Goal: Information Seeking & Learning: Learn about a topic

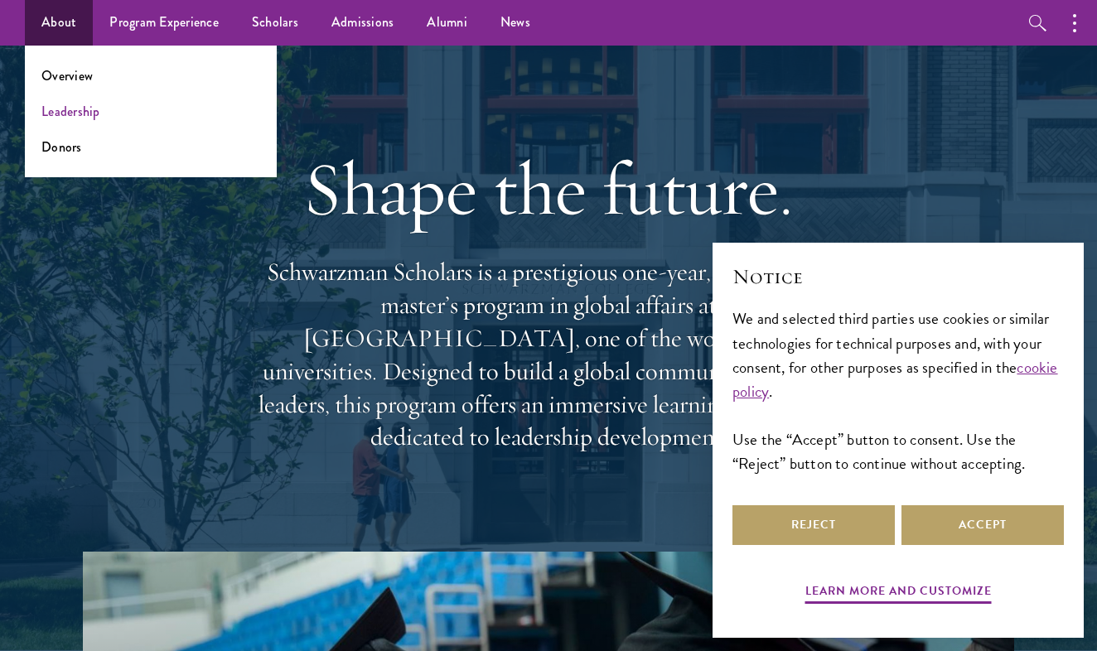
click at [80, 113] on link "Leadership" at bounding box center [70, 111] width 59 height 19
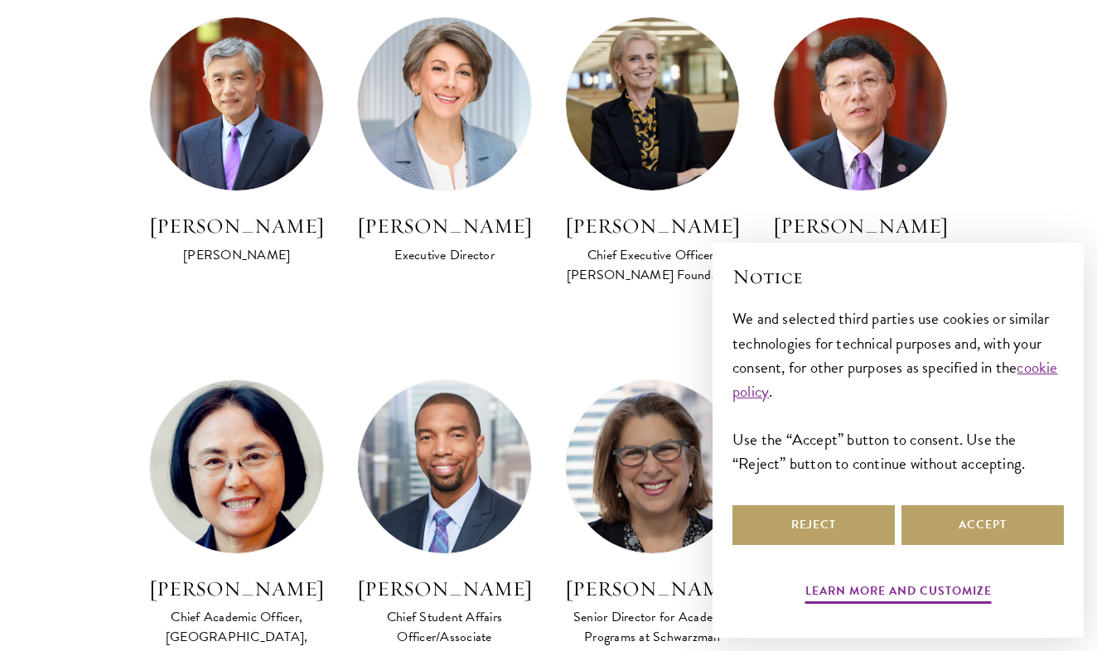
scroll to position [1003, 0]
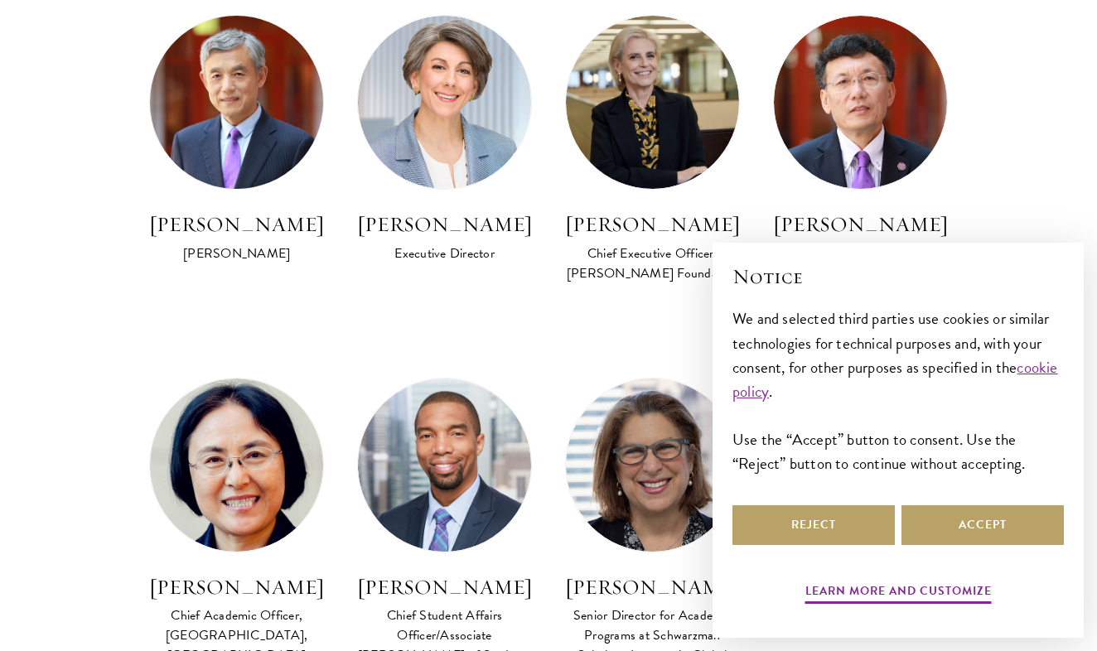
click at [280, 112] on img at bounding box center [237, 102] width 191 height 191
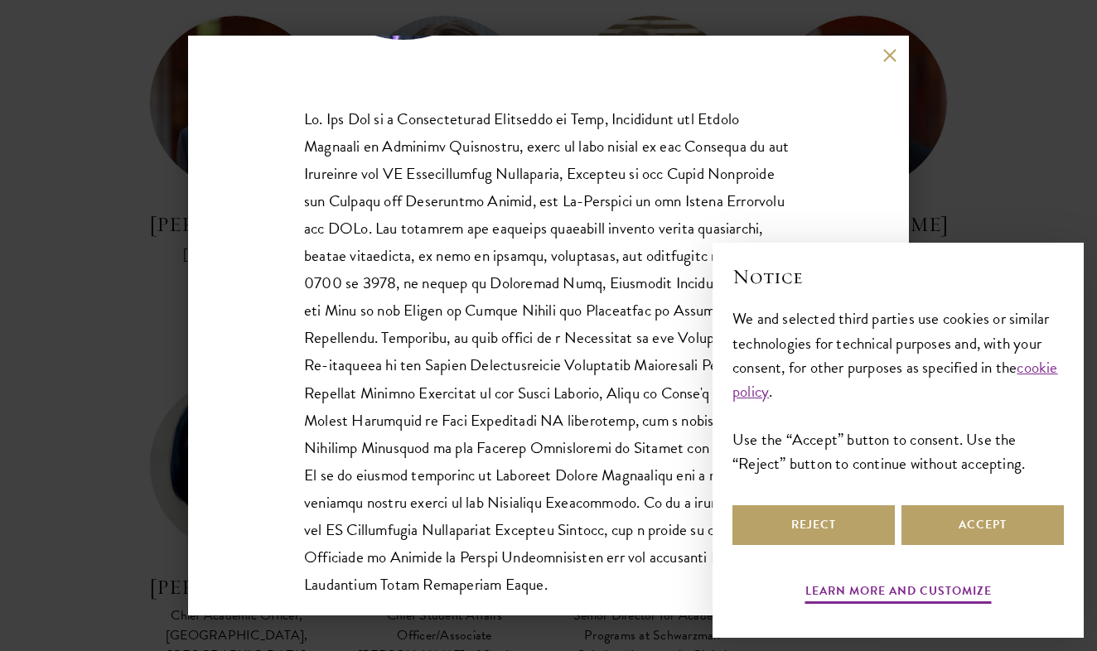
scroll to position [244, 0]
click at [896, 57] on button at bounding box center [889, 55] width 14 height 14
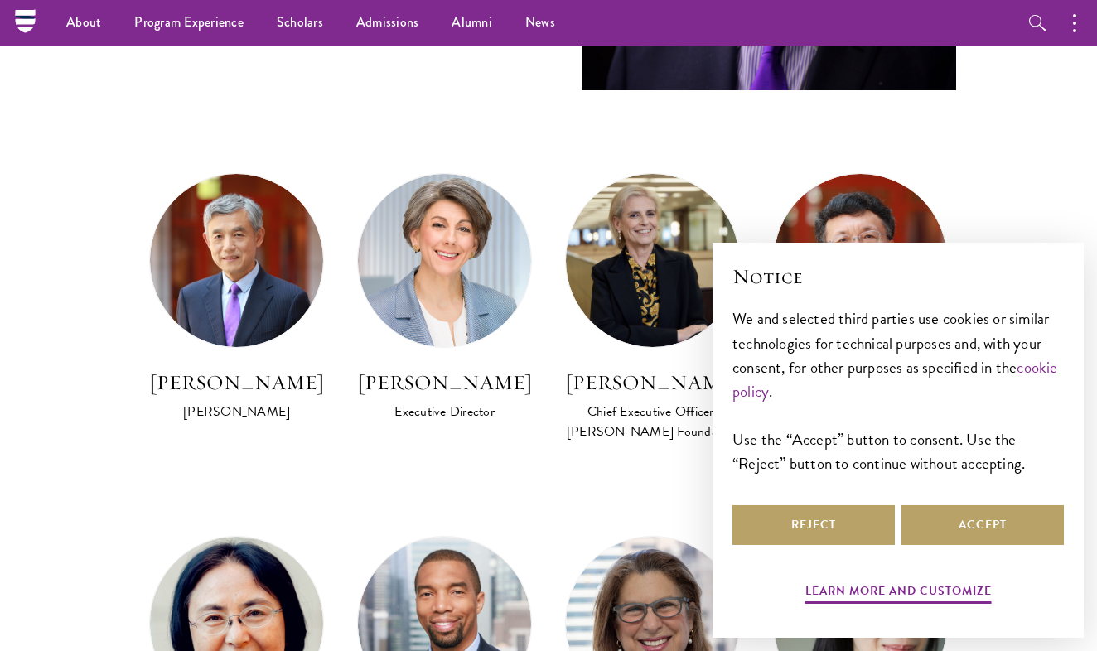
scroll to position [841, 0]
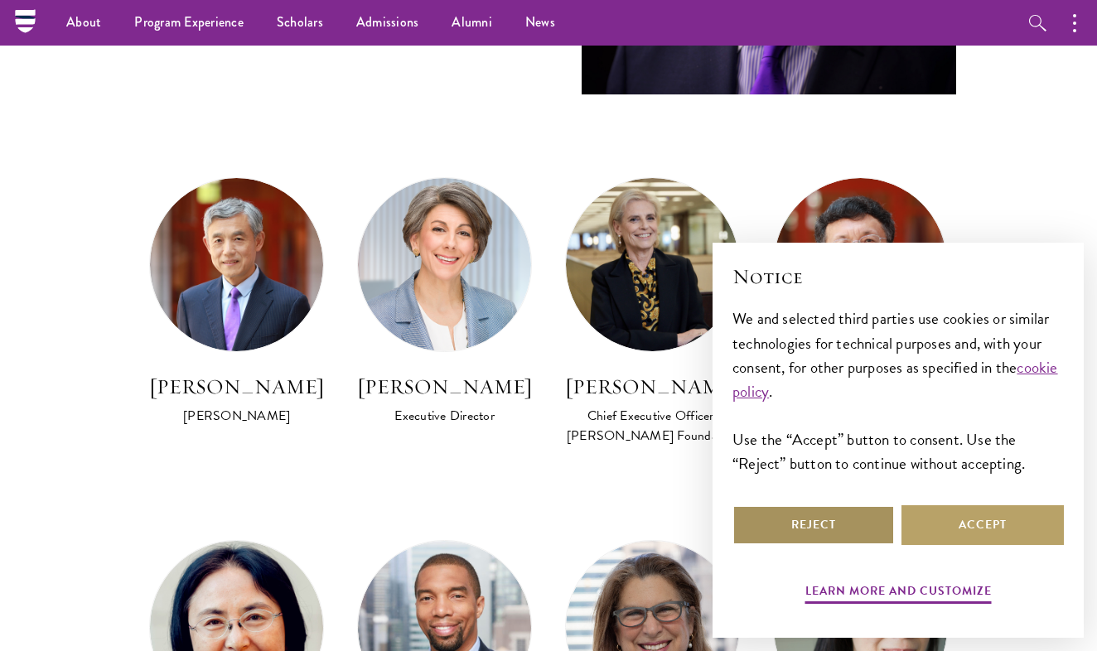
click at [851, 530] on button "Reject" at bounding box center [813, 525] width 162 height 40
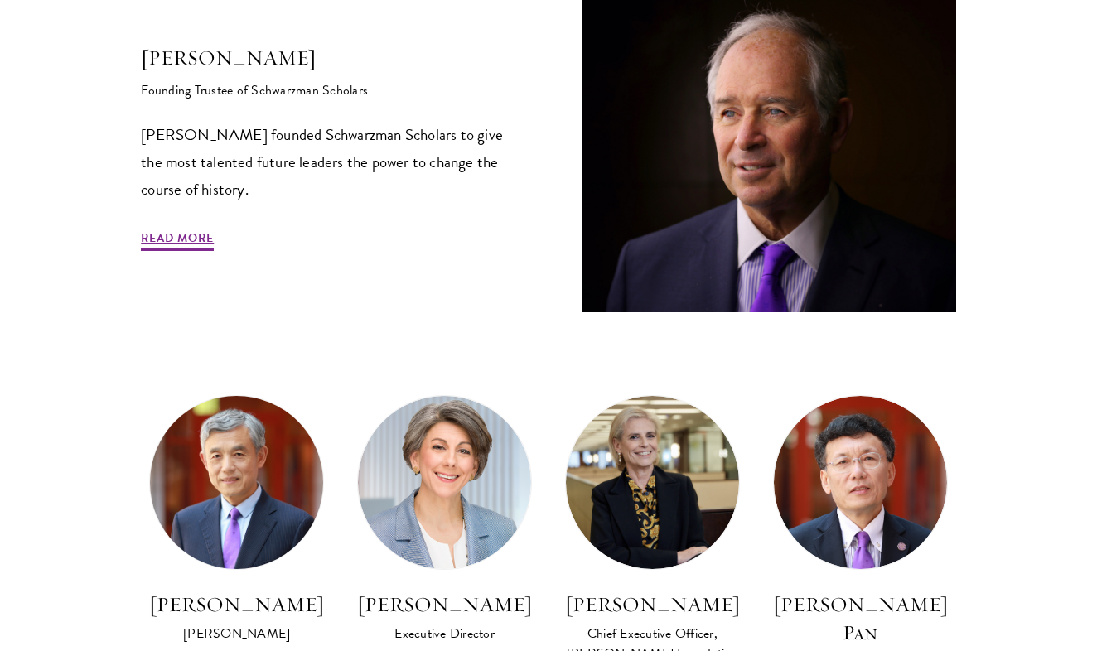
scroll to position [624, 0]
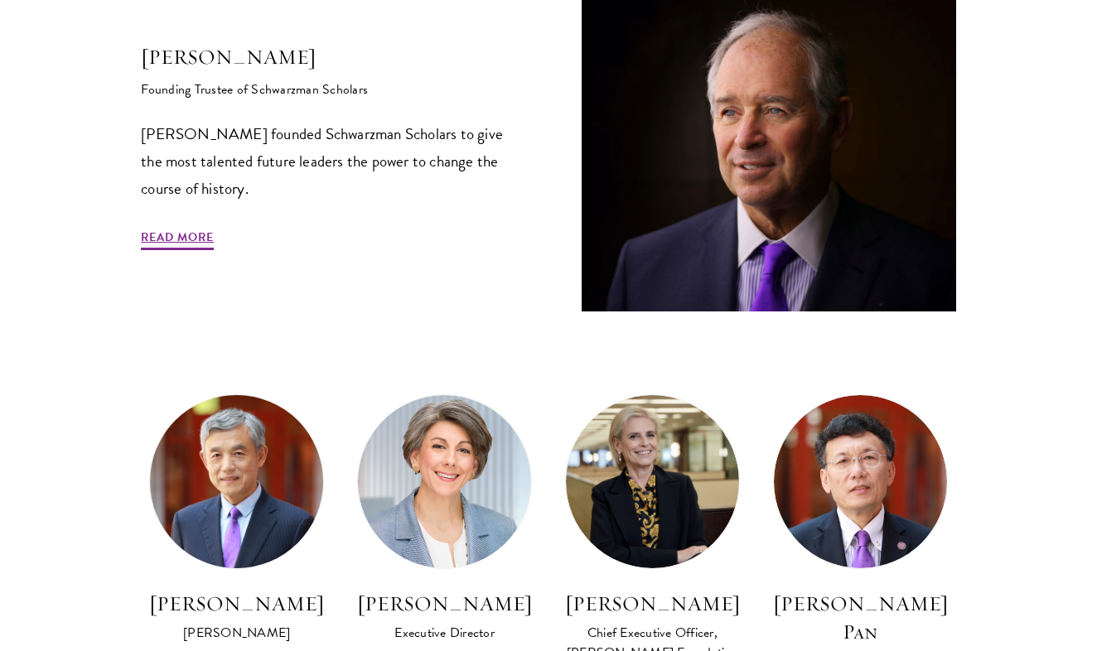
click at [257, 492] on img at bounding box center [237, 482] width 191 height 191
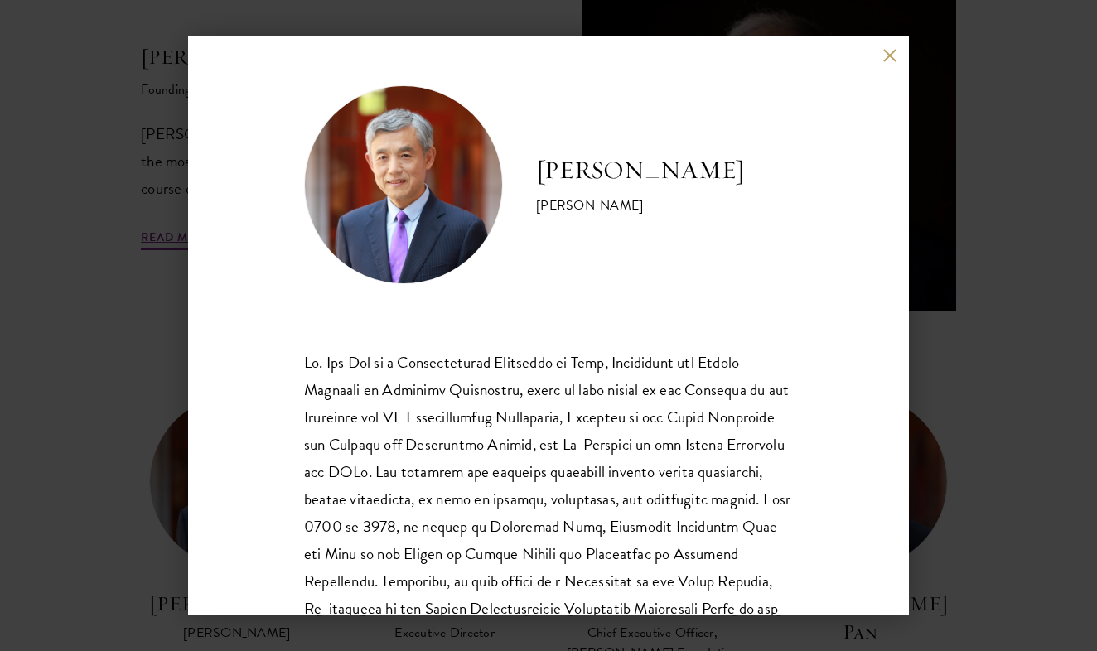
click at [889, 55] on button at bounding box center [889, 55] width 14 height 14
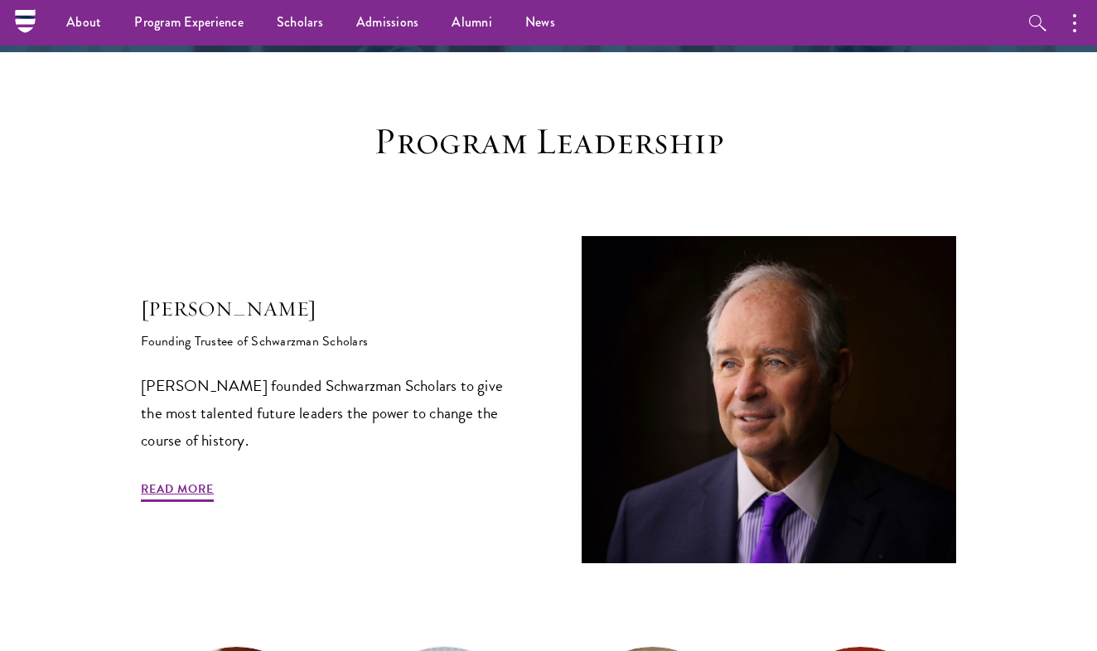
scroll to position [340, 0]
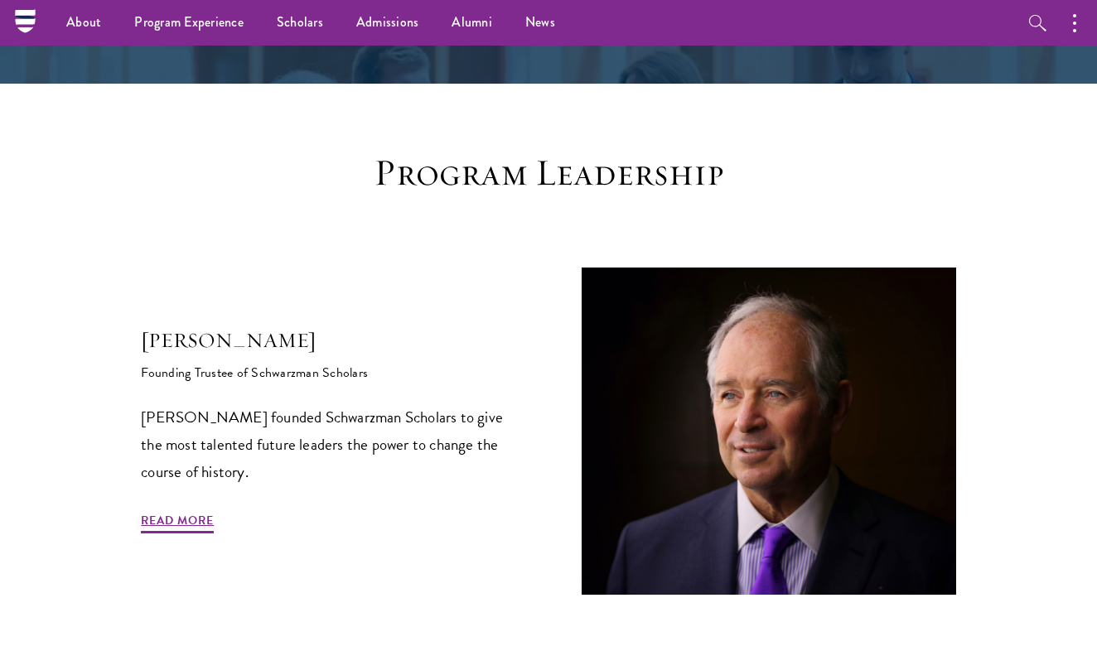
click at [167, 540] on div "[PERSON_NAME] Founding Trustee of Schwarzman Scholars [PERSON_NAME] founded Sch…" at bounding box center [548, 431] width 815 height 327
click at [157, 512] on link "Read More" at bounding box center [177, 523] width 73 height 26
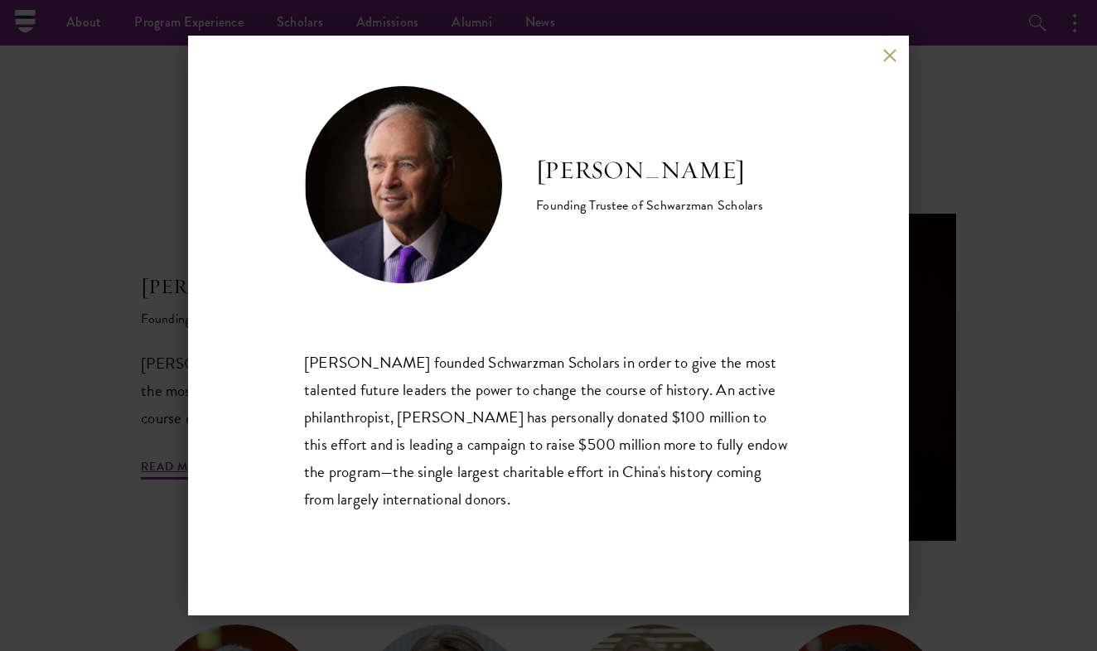
scroll to position [393, 0]
click at [883, 58] on button at bounding box center [889, 55] width 14 height 14
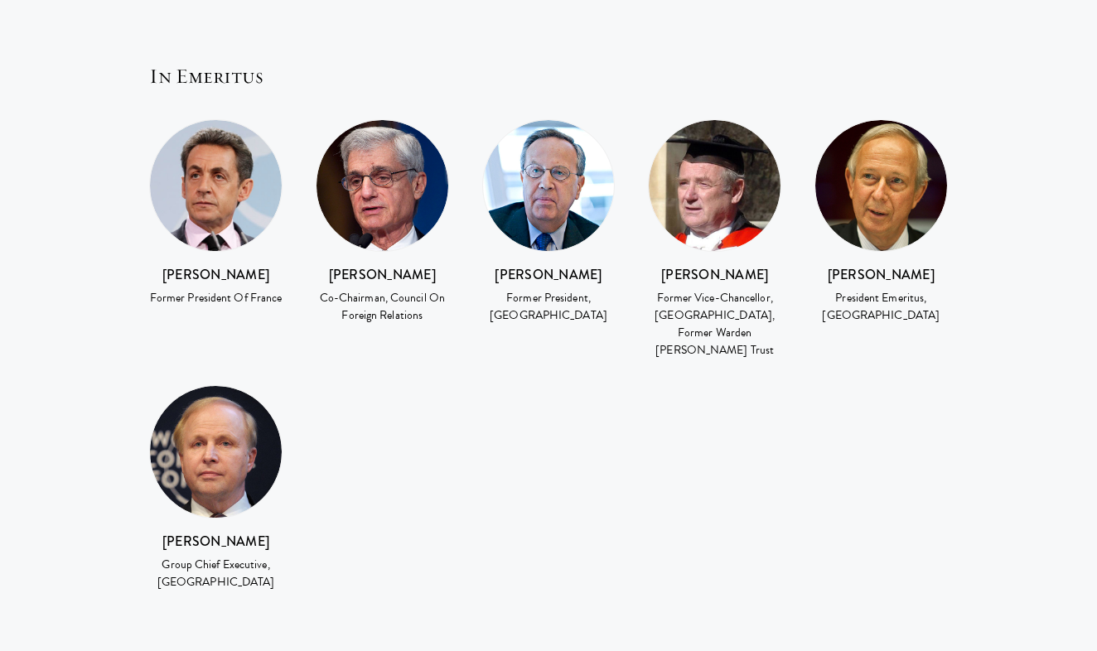
scroll to position [3196, 0]
